Goal: Transaction & Acquisition: Purchase product/service

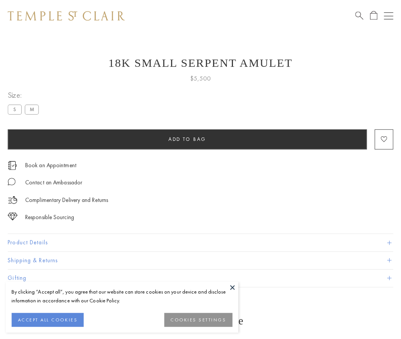
scroll to position [31, 0]
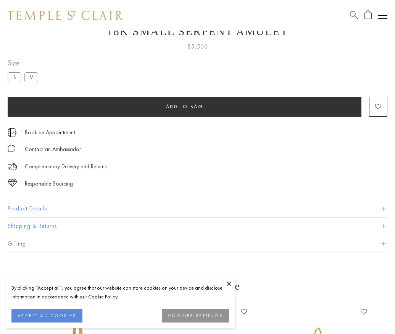
click at [185, 106] on span "Add to bag" at bounding box center [184, 106] width 37 height 6
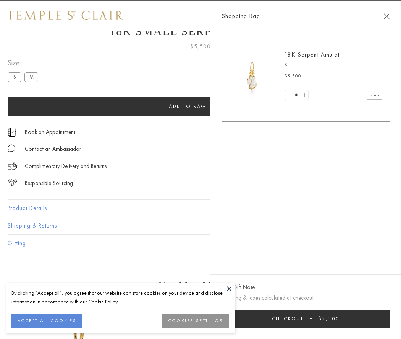
click at [382, 319] on button "Checkout $5,500" at bounding box center [306, 319] width 168 height 18
